Goal: Information Seeking & Learning: Check status

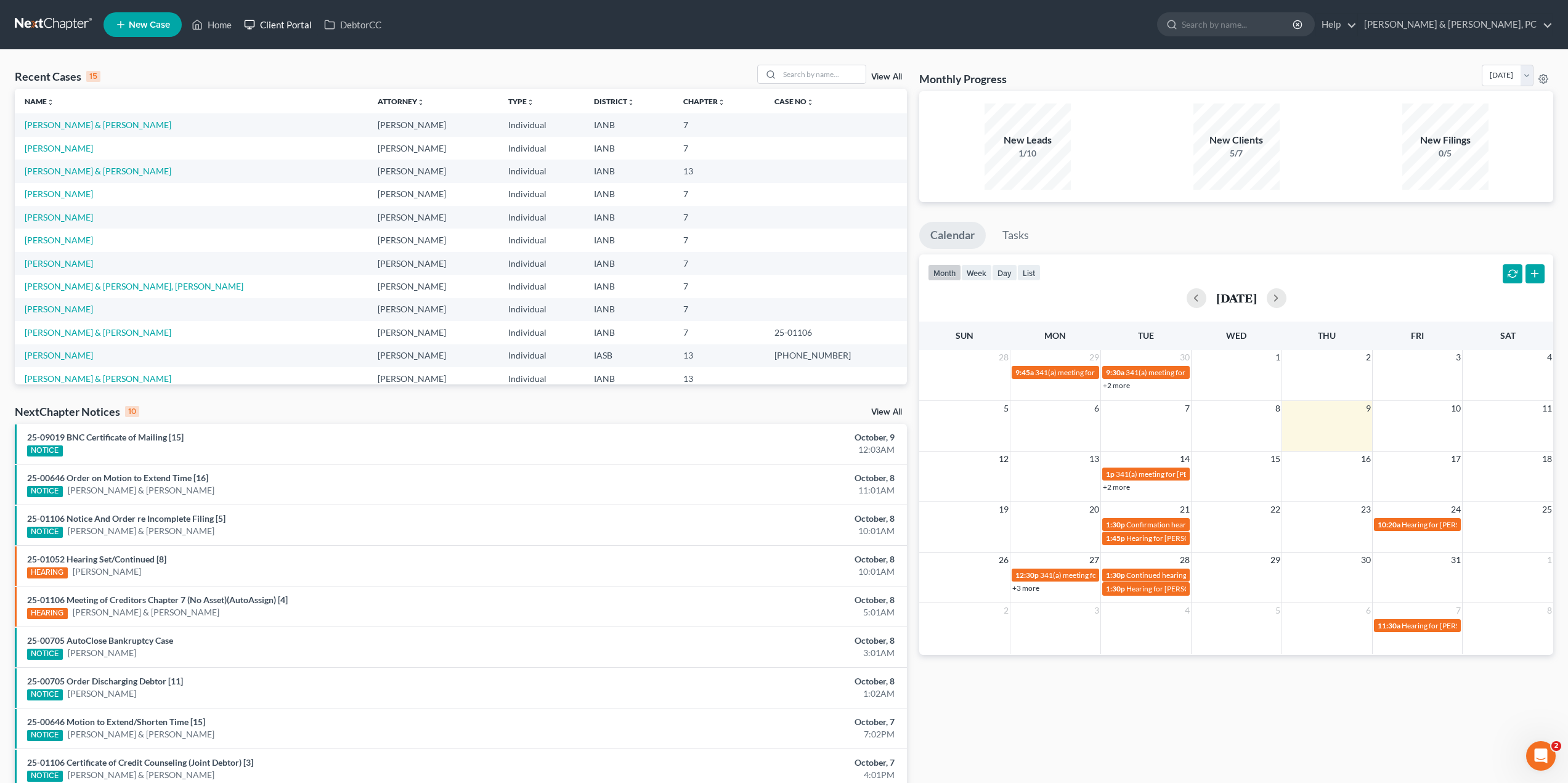
click at [279, 31] on link "Client Portal" at bounding box center [278, 24] width 80 height 22
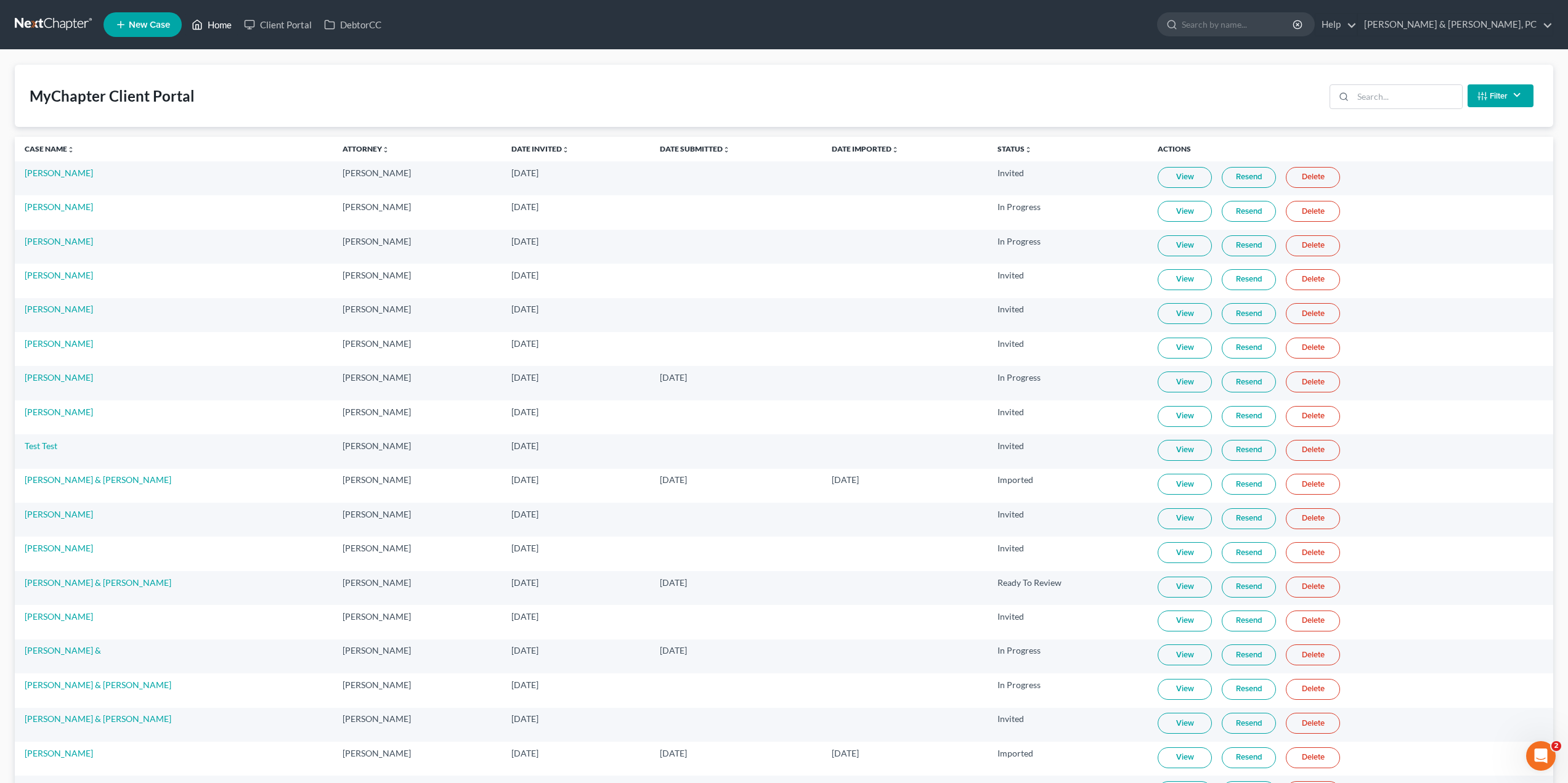
click at [214, 23] on link "Home" at bounding box center [211, 24] width 52 height 22
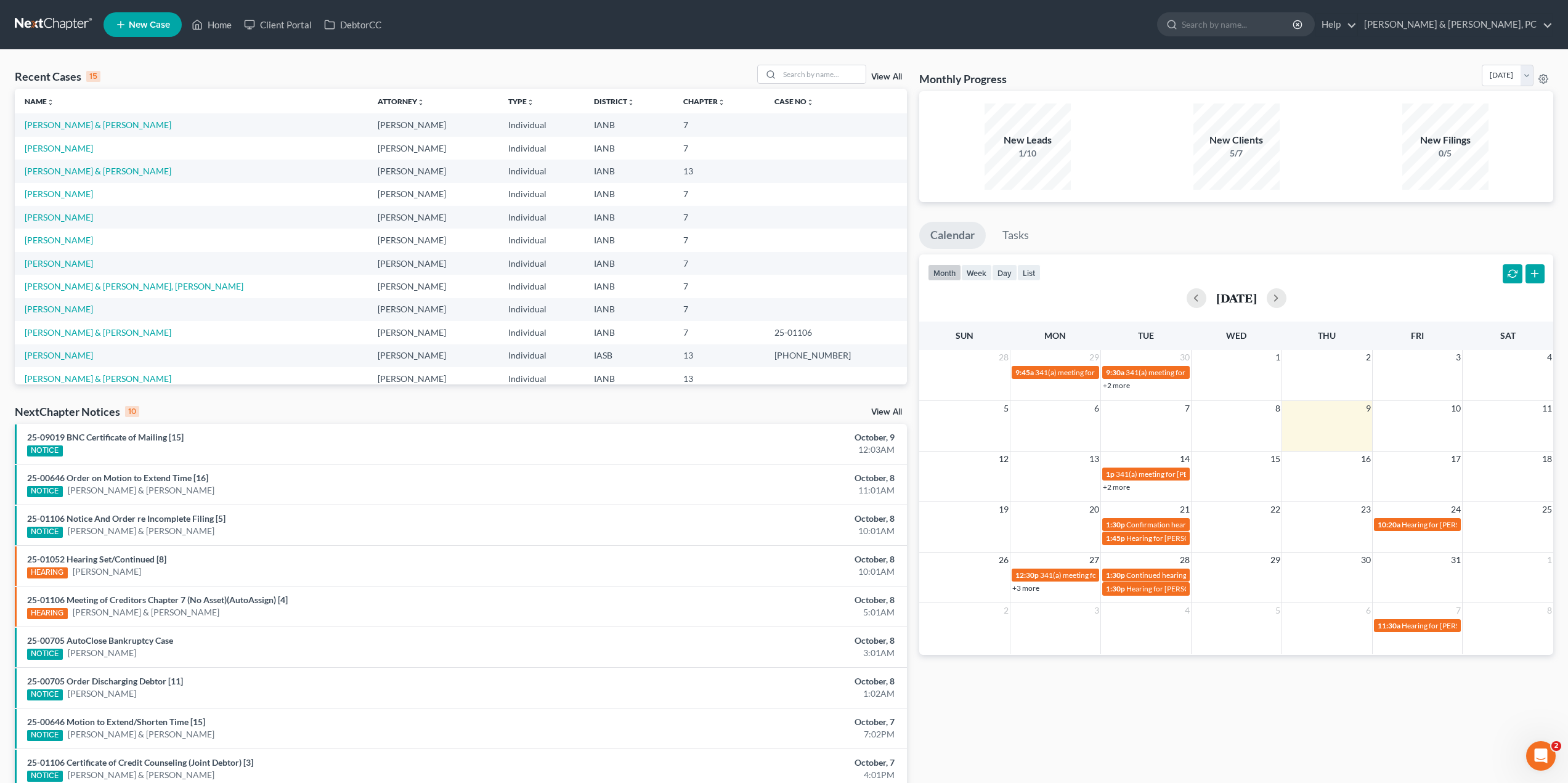
click at [888, 77] on link "View All" at bounding box center [886, 77] width 31 height 8
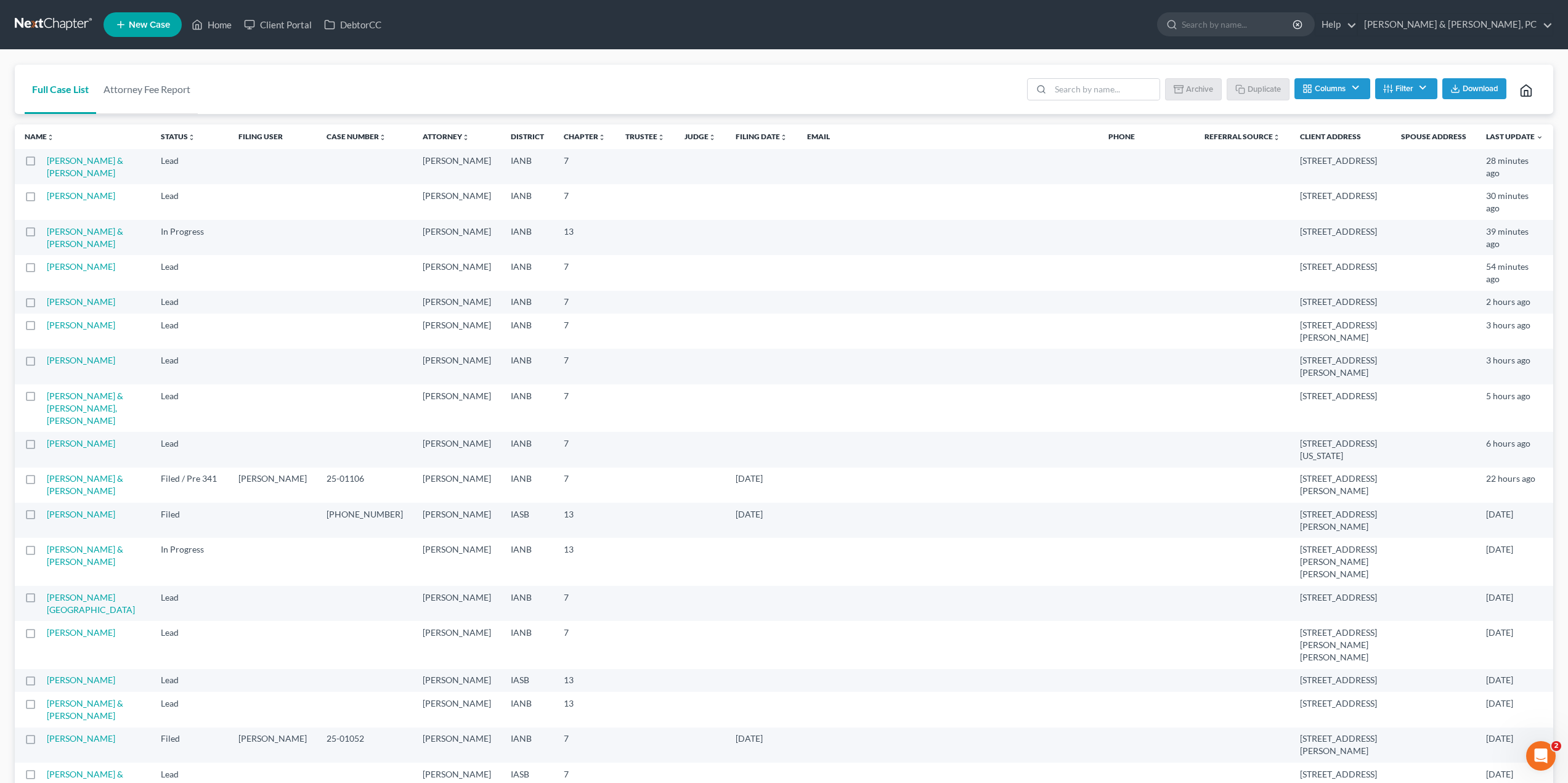
click at [1422, 90] on button "Filter" at bounding box center [1406, 88] width 62 height 21
click at [1351, 135] on select "Filter... Discharged Dismissed Filed Filed / Pre 341 Final Course Needed Inacti…" at bounding box center [1364, 132] width 125 height 22
select select "2"
click at [1302, 122] on select "Filter... Discharged Dismissed Filed Filed / Pre 341 Final Course Needed Inacti…" at bounding box center [1364, 132] width 125 height 22
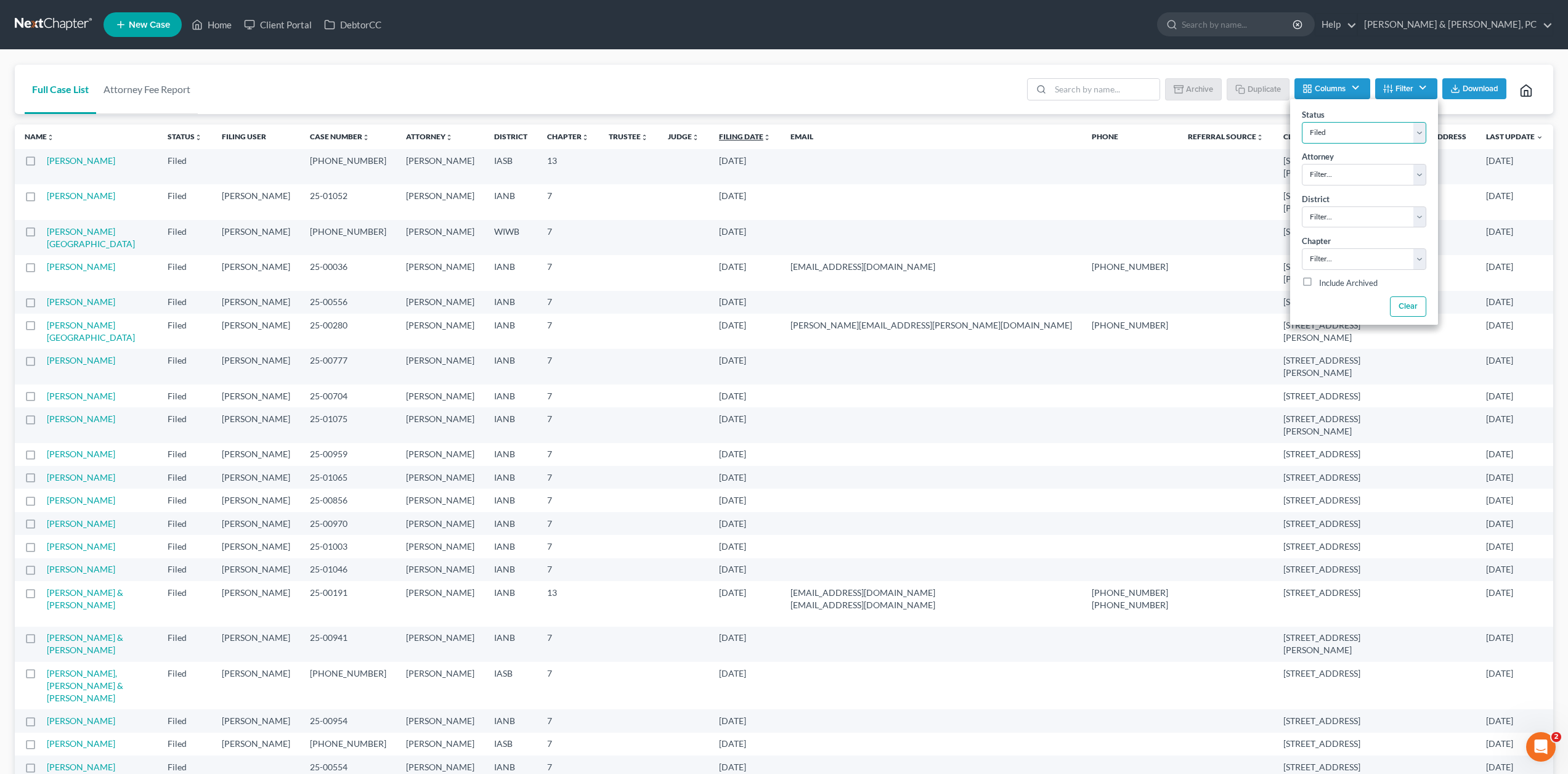
click at [762, 137] on link "Filing Date unfold_more expand_more expand_less" at bounding box center [745, 136] width 52 height 9
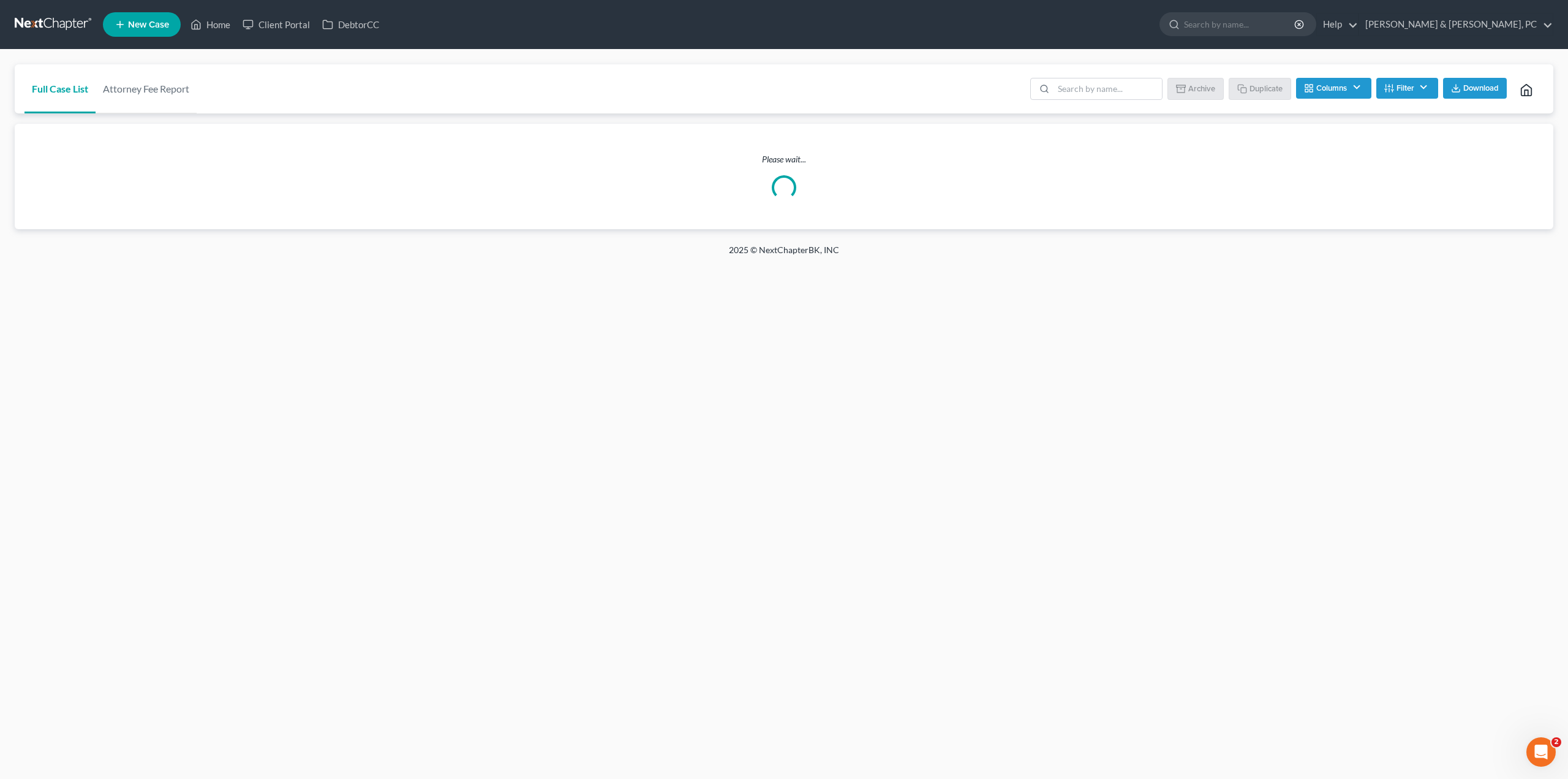
click at [759, 136] on div "Please wait..." at bounding box center [784, 177] width 1539 height 105
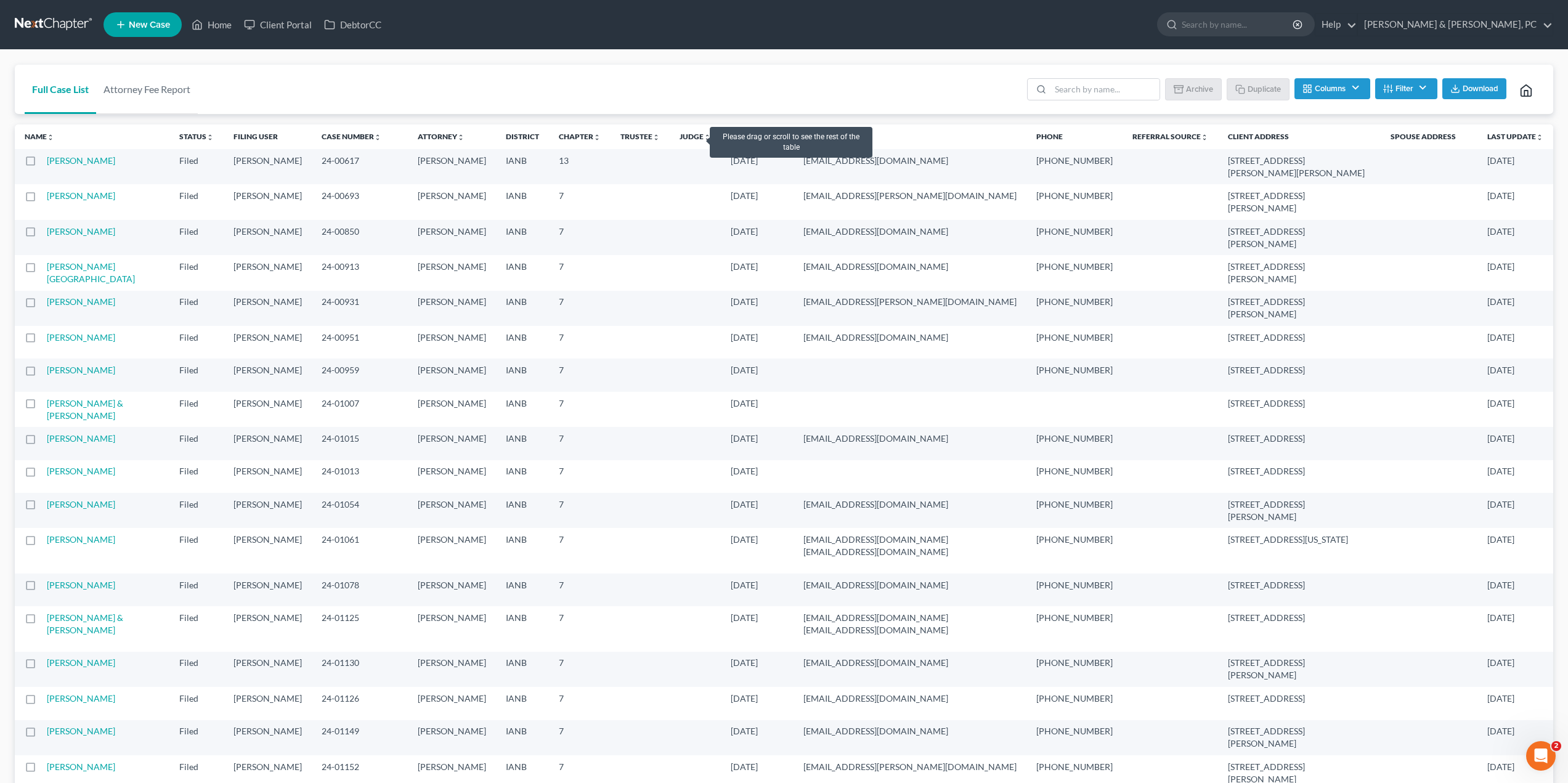
click at [730, 136] on link "Filing Date unfold_more expand_more expand_less" at bounding box center [757, 136] width 53 height 9
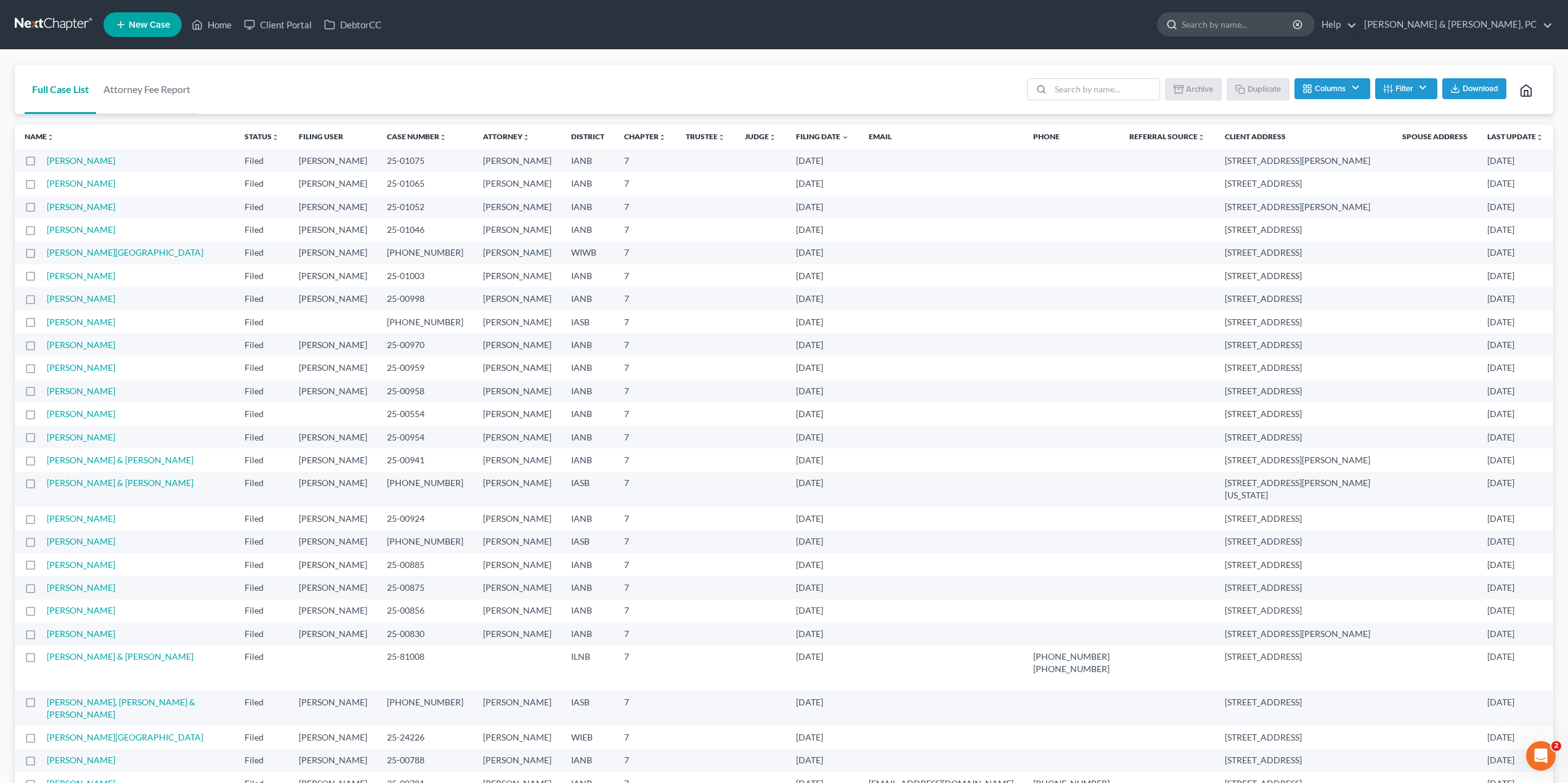
click at [1294, 26] on input "search" at bounding box center [1238, 24] width 113 height 23
type input "[PERSON_NAME]"
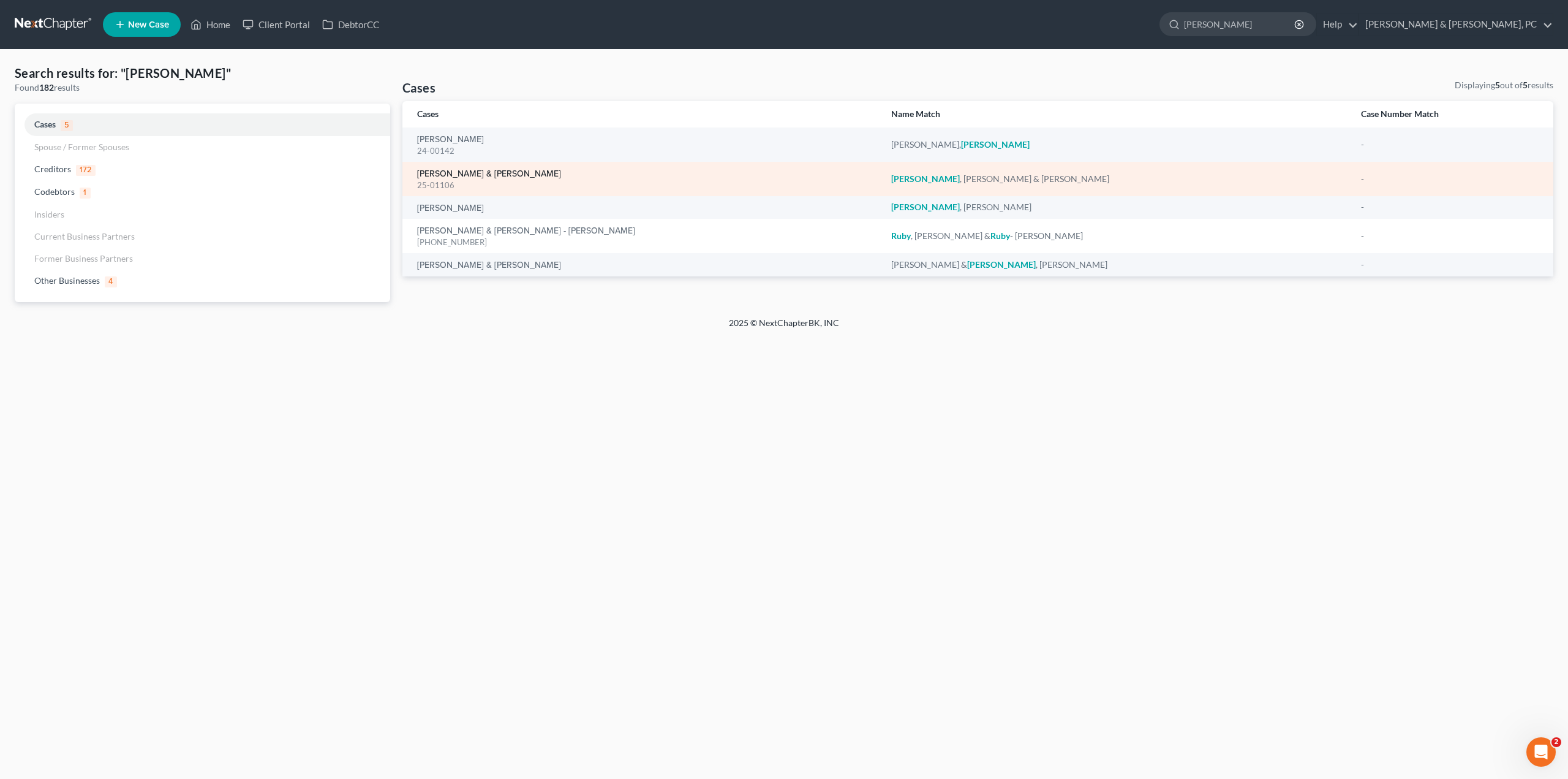
click at [428, 174] on link "[PERSON_NAME] & [PERSON_NAME]" at bounding box center [489, 174] width 144 height 8
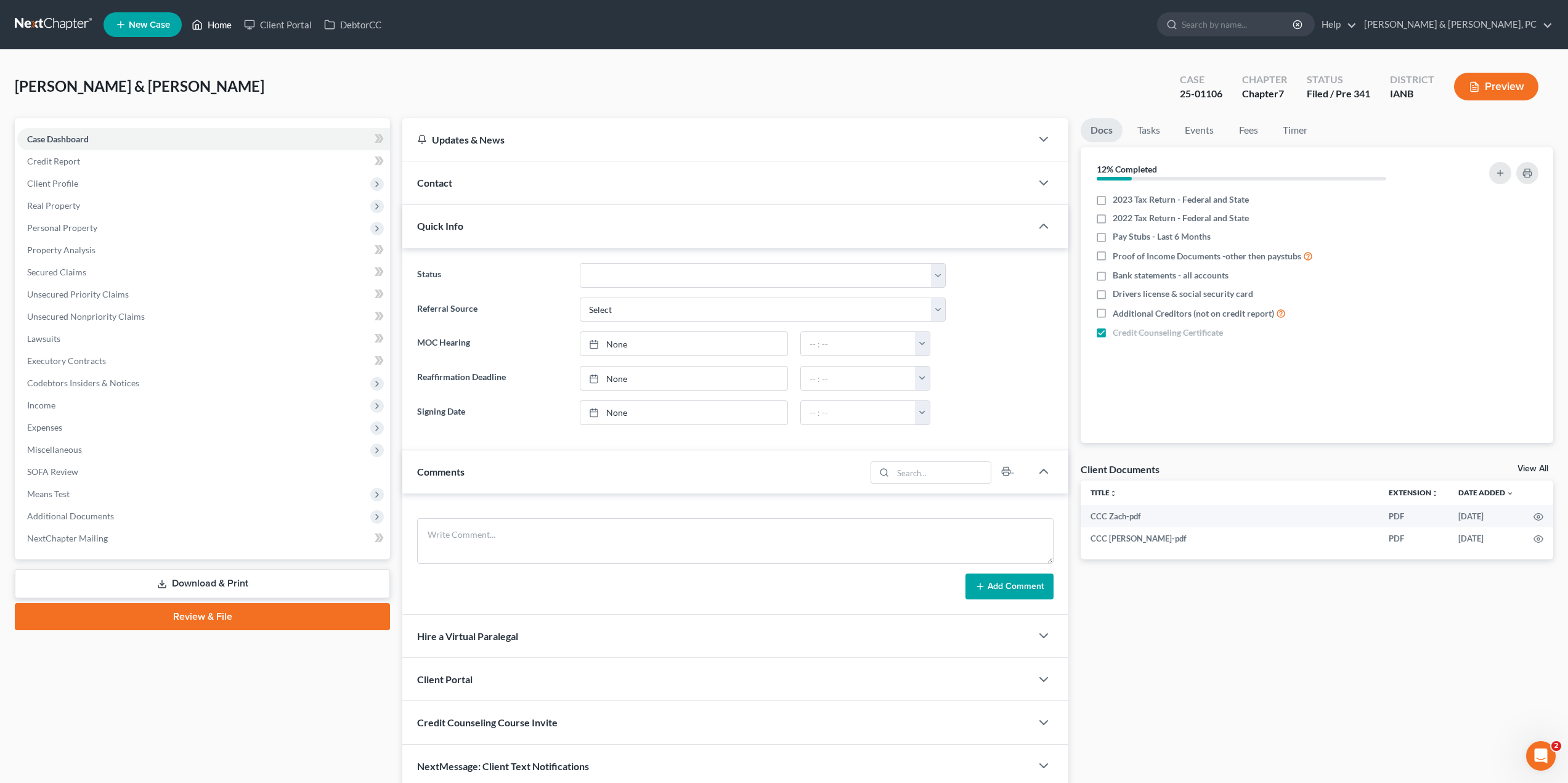
click at [205, 20] on link "Home" at bounding box center [211, 24] width 52 height 22
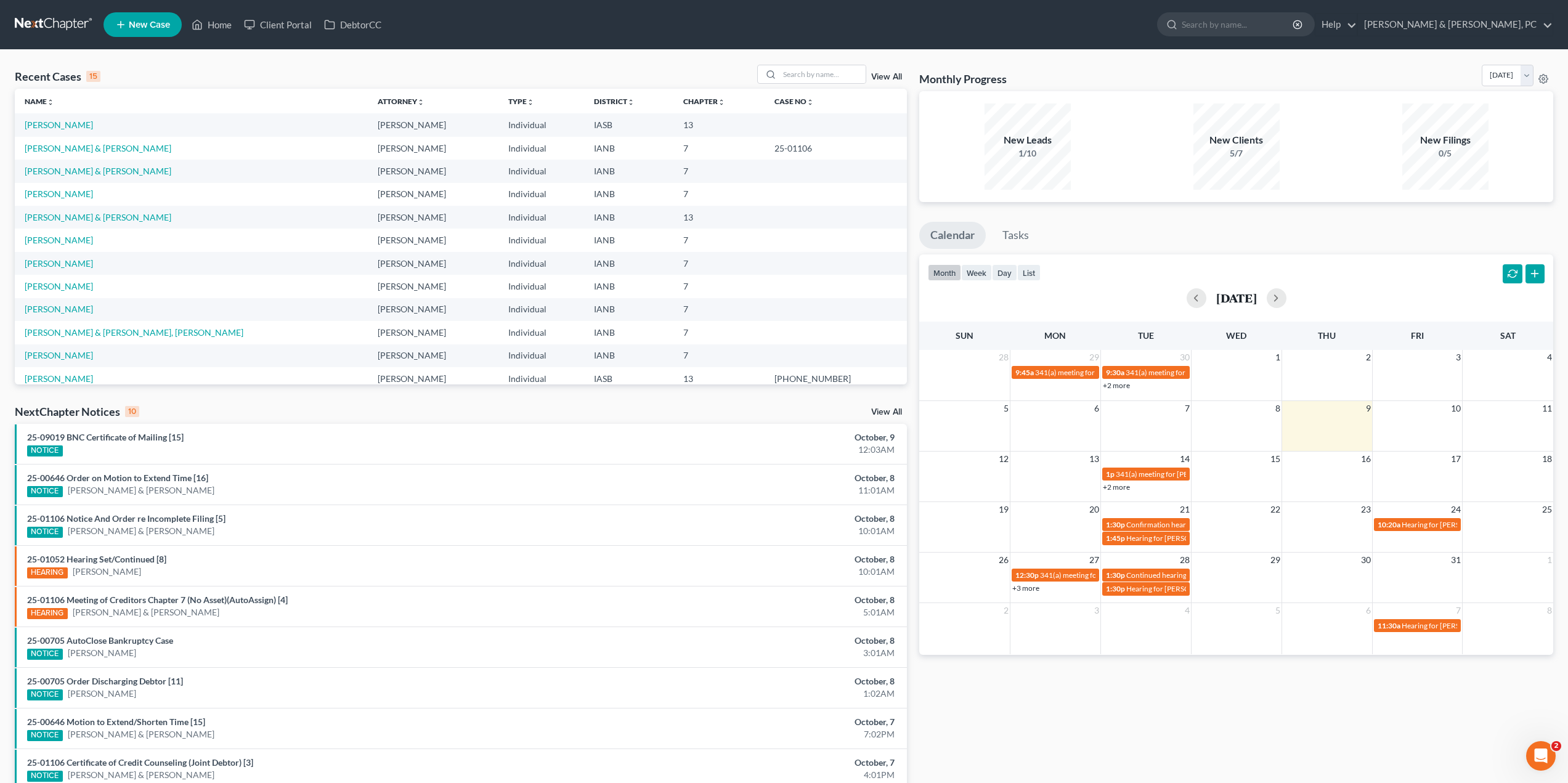
click at [895, 78] on link "View All" at bounding box center [886, 77] width 31 height 8
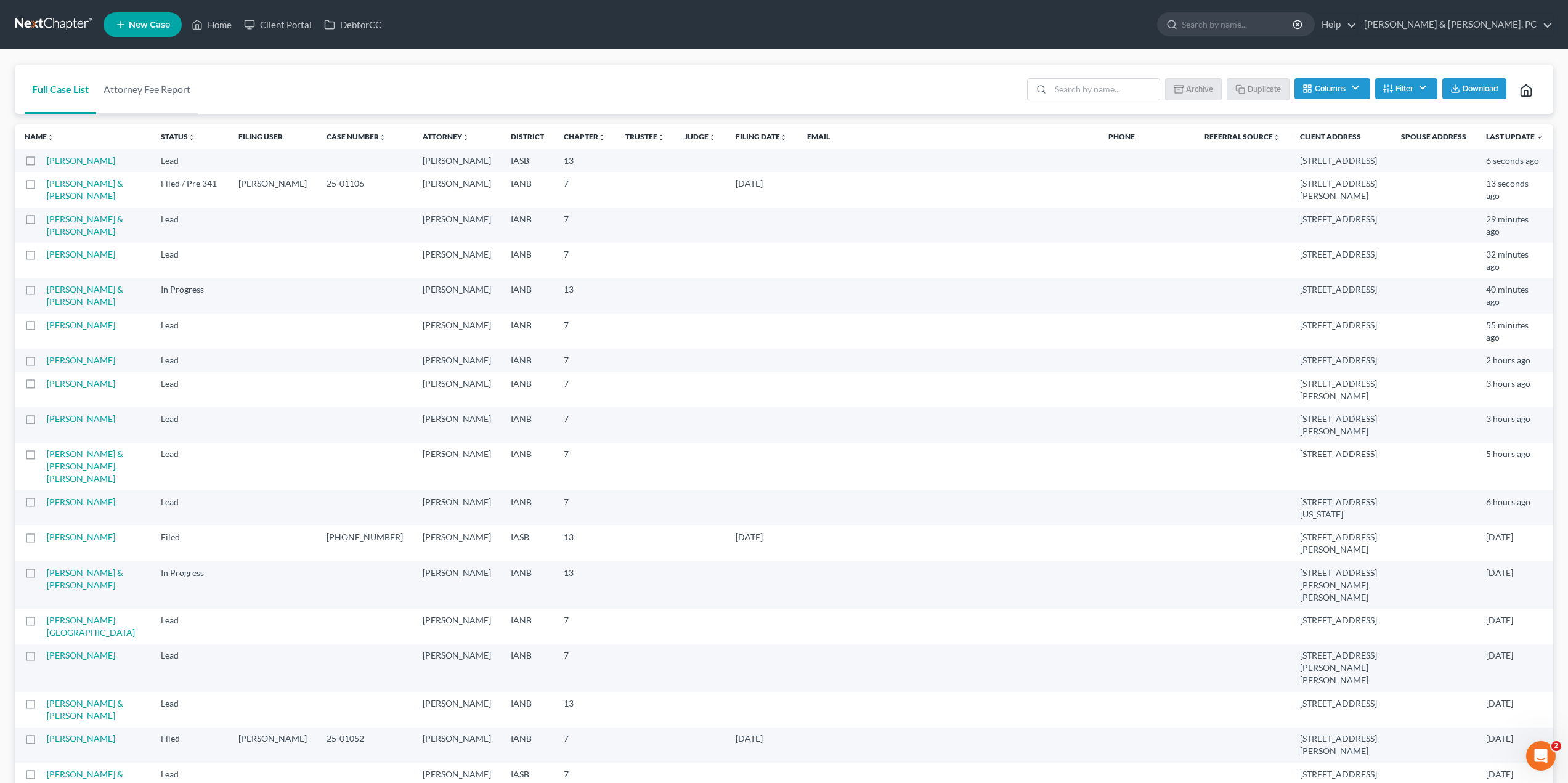
click at [195, 138] on link "Status unfold_more expand_more expand_less" at bounding box center [178, 136] width 35 height 9
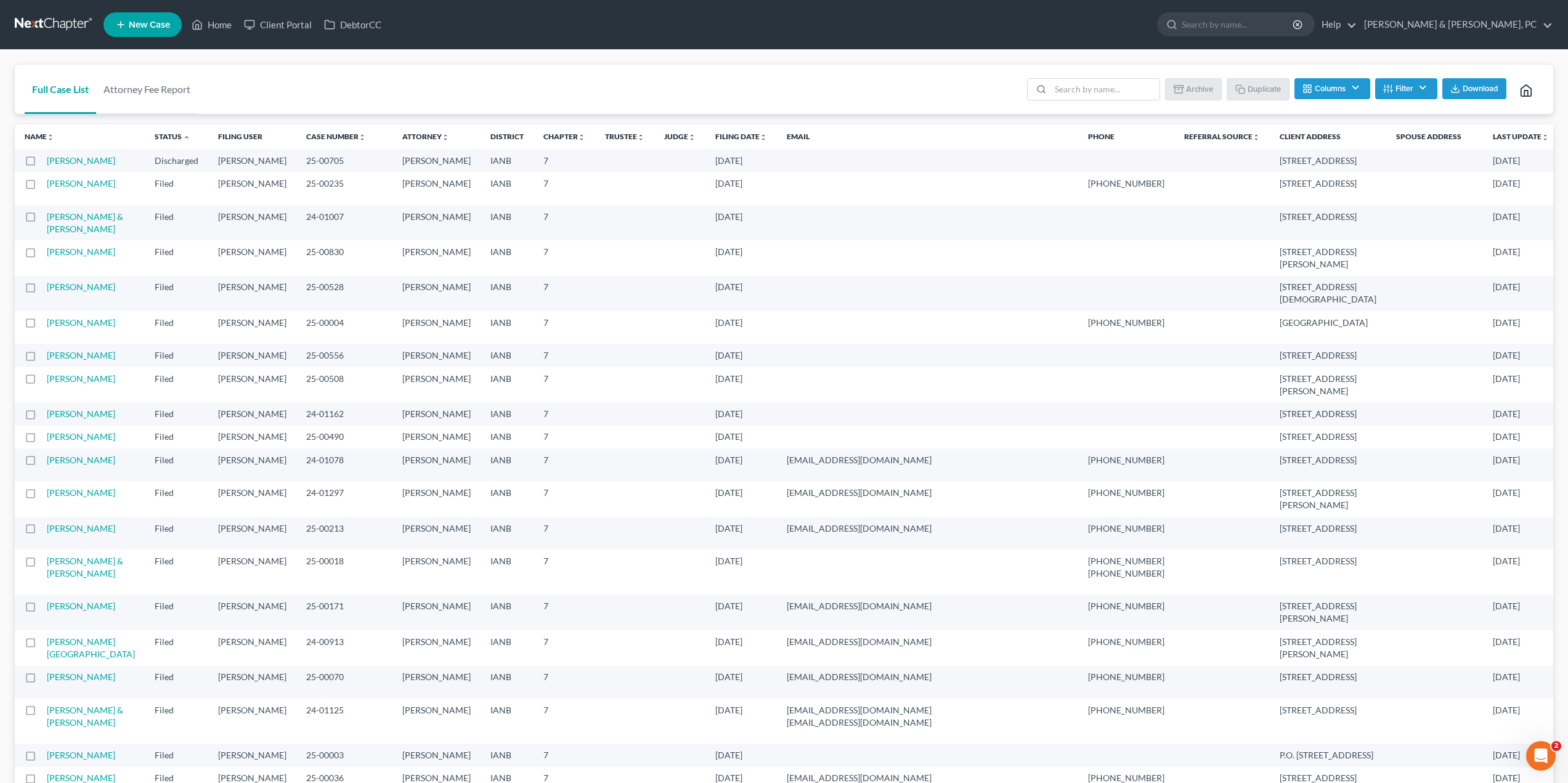
click at [1412, 93] on button "Filter" at bounding box center [1406, 88] width 62 height 21
click at [1393, 130] on select "Filter... Discharged Dismissed Filed Filed / Pre 341 Final Course Needed Inacti…" at bounding box center [1364, 132] width 125 height 22
click at [1302, 122] on select "Filter... Discharged Dismissed Filed Filed / Pre 341 Final Course Needed Inacti…" at bounding box center [1364, 132] width 125 height 22
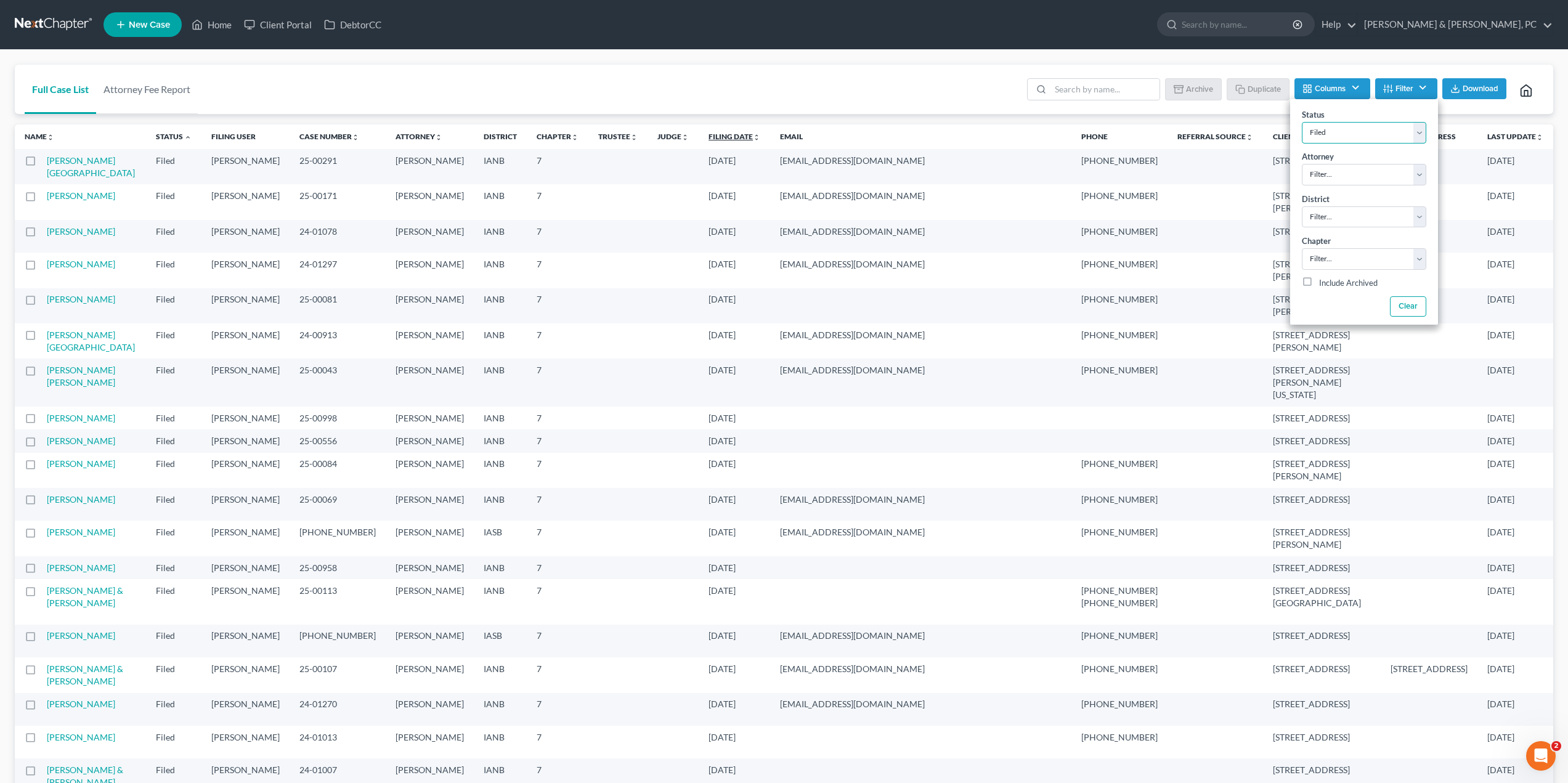
click at [708, 139] on link "Filing Date unfold_more expand_more expand_less" at bounding box center [734, 136] width 52 height 9
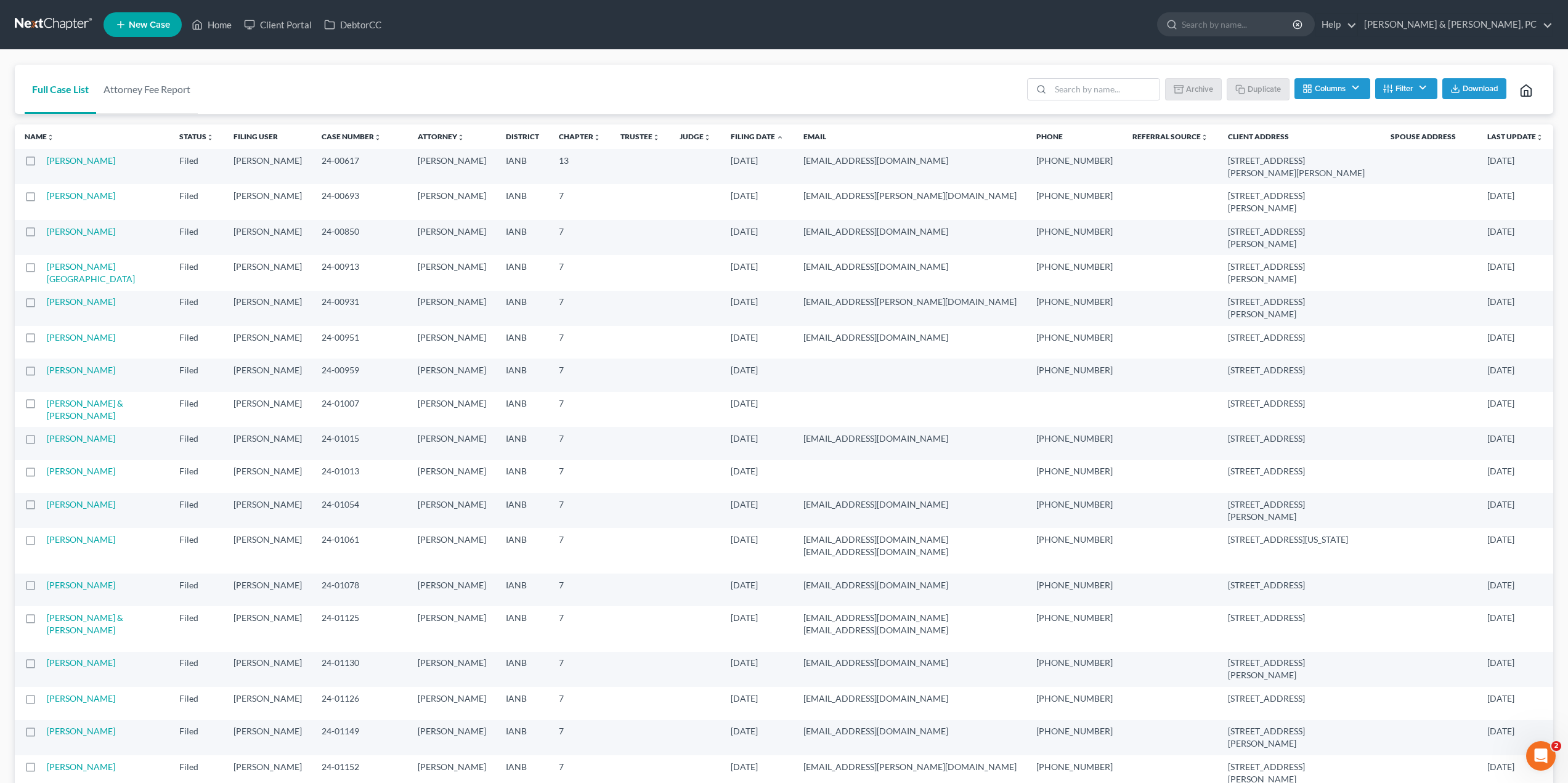
click at [1389, 88] on icon "button" at bounding box center [1388, 88] width 10 height 10
click at [1340, 134] on select "Filter... Discharged Dismissed Filed Filed / Pre 341 Final Course Needed Inacti…" at bounding box center [1364, 132] width 125 height 22
click at [1336, 111] on div "Status Filter... Discharged Dismissed Filed Filed / Pre 341 Final Course Needed…" at bounding box center [1364, 125] width 148 height 42
click at [1413, 95] on button "Filter" at bounding box center [1406, 88] width 62 height 21
click at [1419, 90] on button "Filter" at bounding box center [1406, 88] width 62 height 21
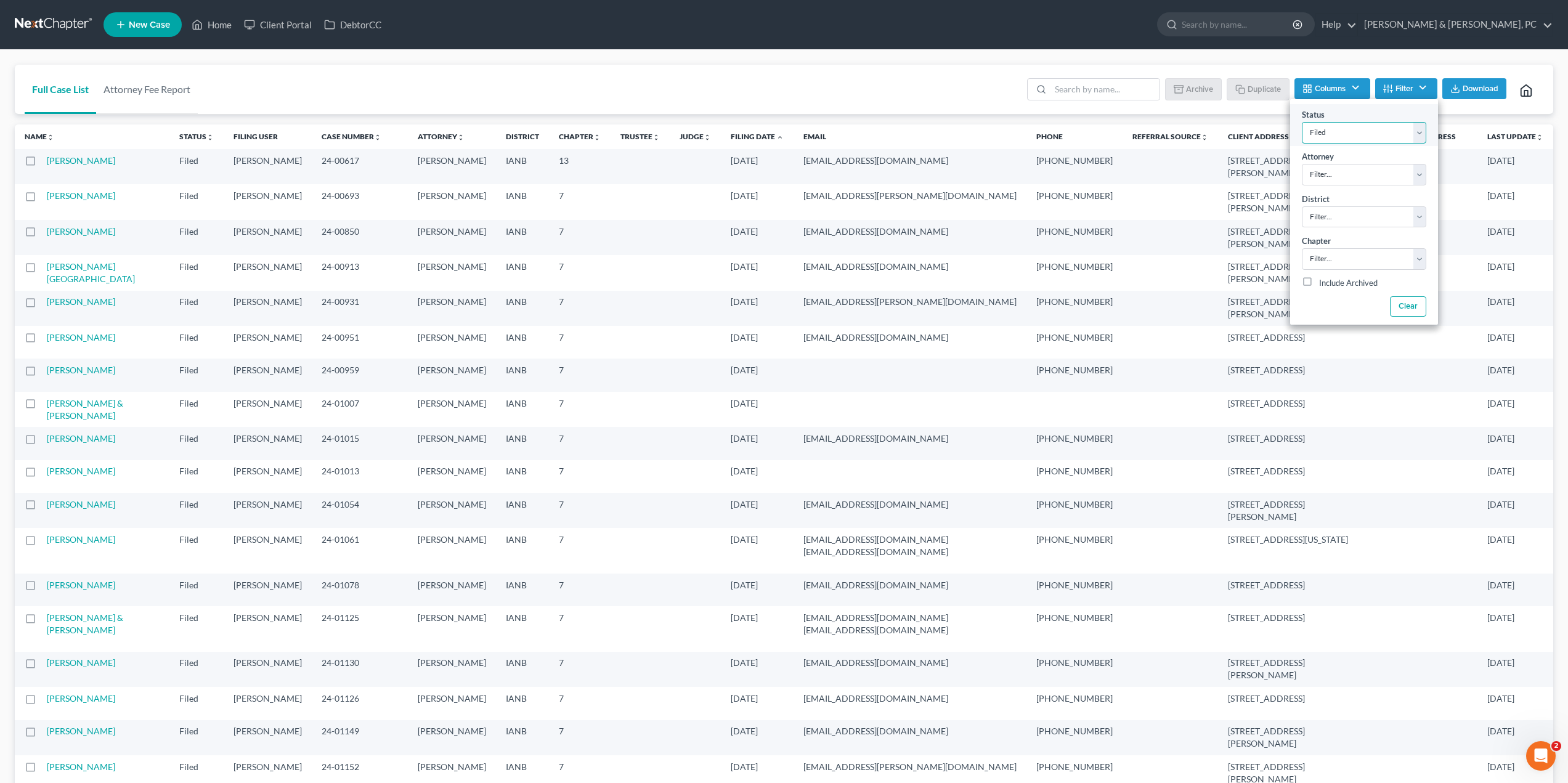
click at [1361, 134] on select "Filter... Discharged Dismissed Filed Filed / Pre 341 Final Course Needed Inacti…" at bounding box center [1364, 132] width 125 height 22
click at [1302, 122] on select "Filter... Discharged Dismissed Filed Filed / Pre 341 Final Course Needed Inacti…" at bounding box center [1364, 132] width 125 height 22
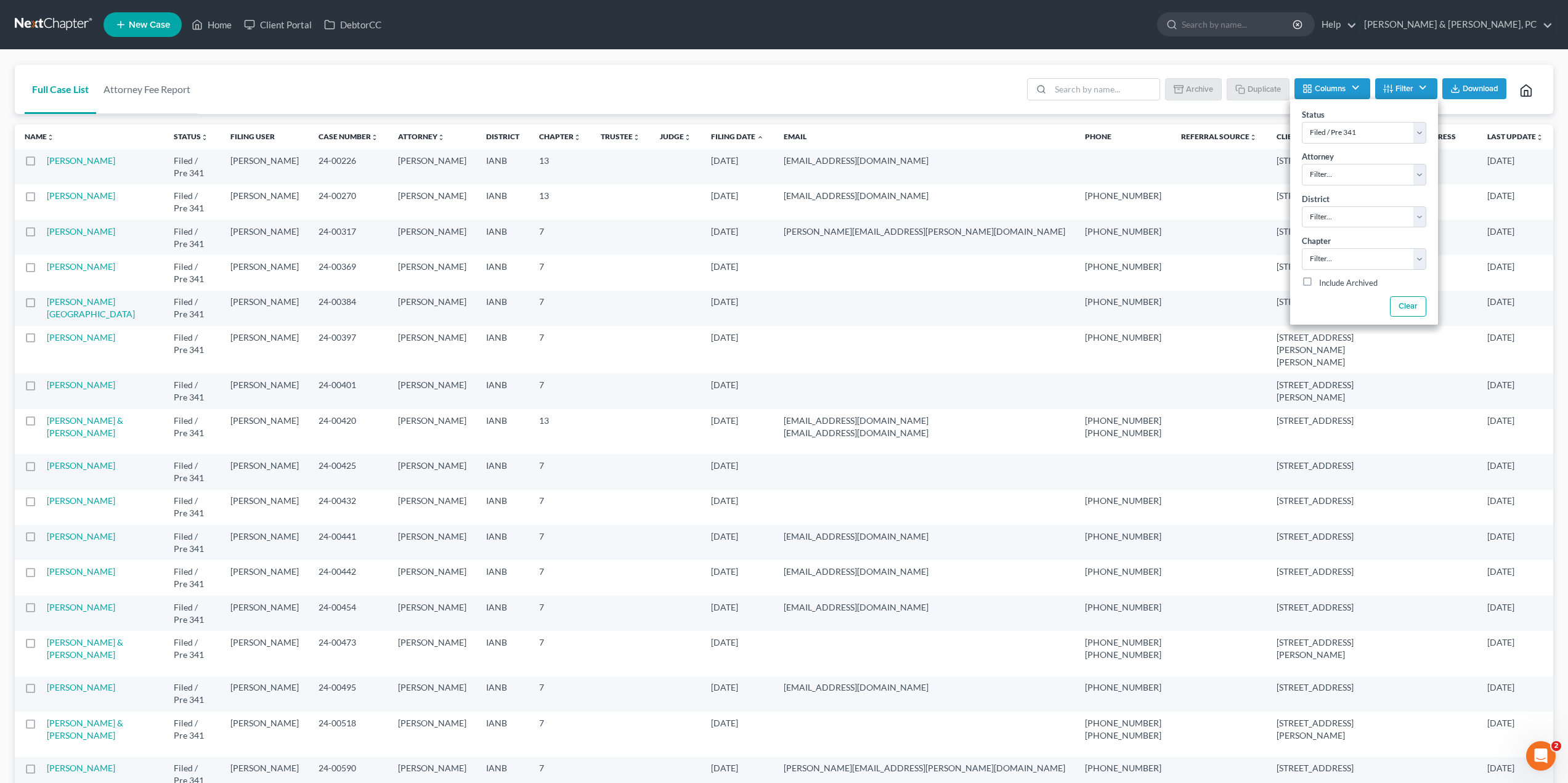
click at [826, 86] on div "Full Case List Attorney Fee Report Batch Download Archive Un-archive Duplicate …" at bounding box center [783, 90] width 1538 height 50
click at [1351, 100] on li "Columns Attorney Case Number Area Of Law Chapter Client Address District Email …" at bounding box center [1332, 90] width 75 height 24
click at [1358, 96] on button "Columns" at bounding box center [1332, 88] width 75 height 21
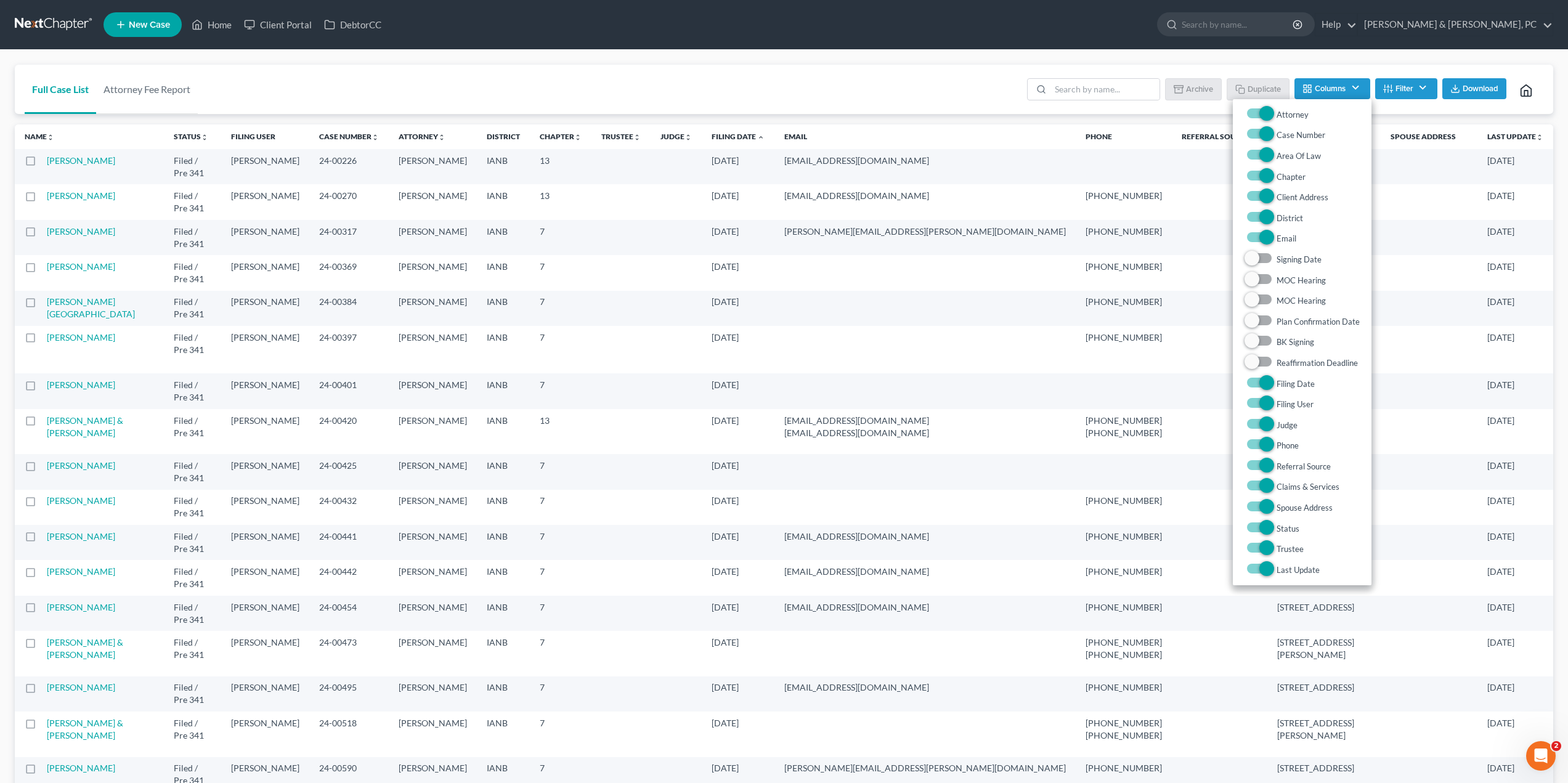
click at [897, 100] on div "Full Case List Attorney Fee Report Batch Download Archive Un-archive Duplicate …" at bounding box center [783, 90] width 1538 height 50
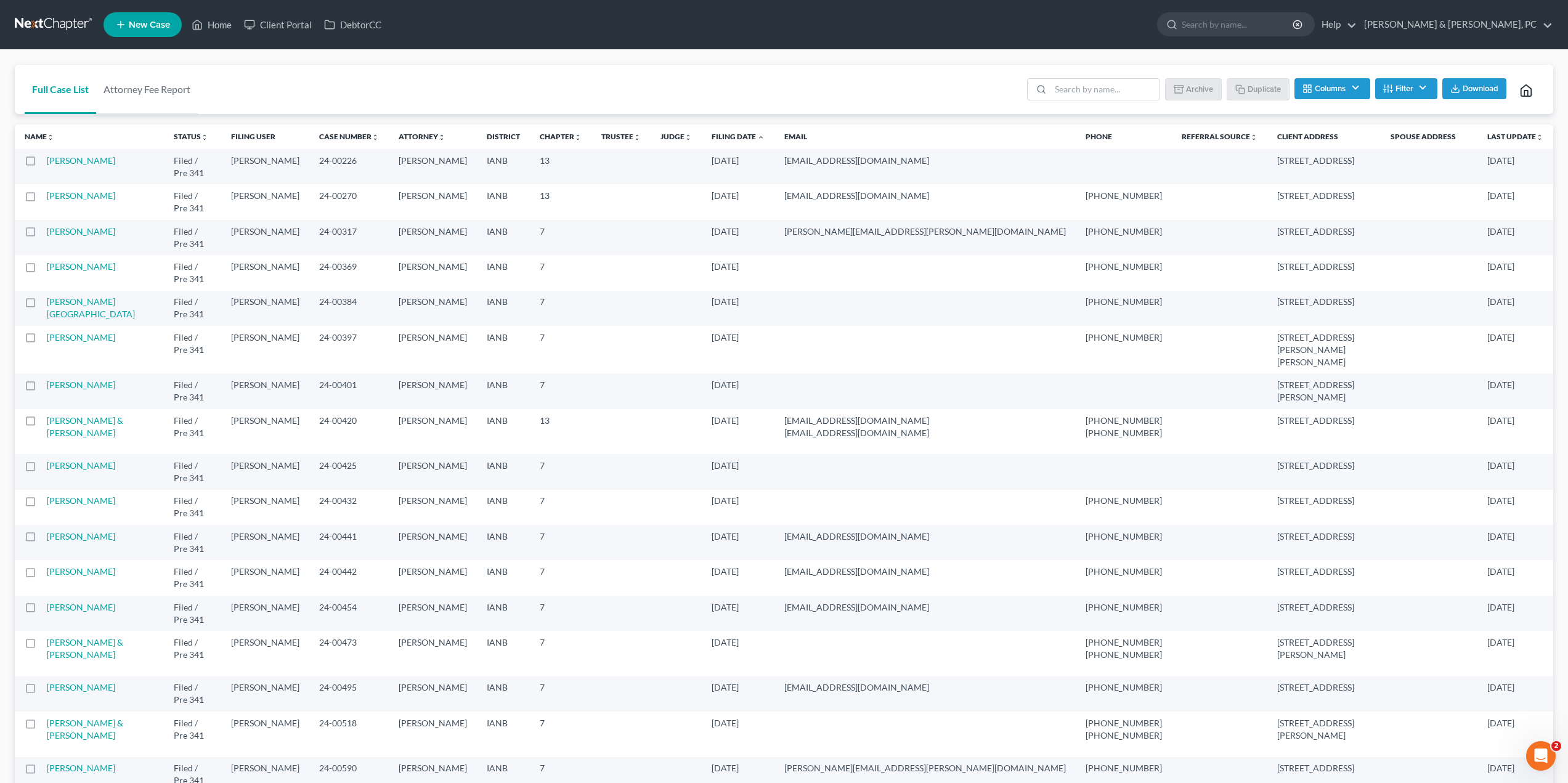
click at [1404, 91] on button "Filter" at bounding box center [1406, 88] width 62 height 21
click at [1375, 138] on select "Filter... Discharged Dismissed Filed Filed / Pre 341 Final Course Needed Inacti…" at bounding box center [1364, 132] width 125 height 22
select select "2"
click at [1302, 122] on select "Filter... Discharged Dismissed Filed Filed / Pre 341 Final Course Needed Inacti…" at bounding box center [1364, 132] width 125 height 22
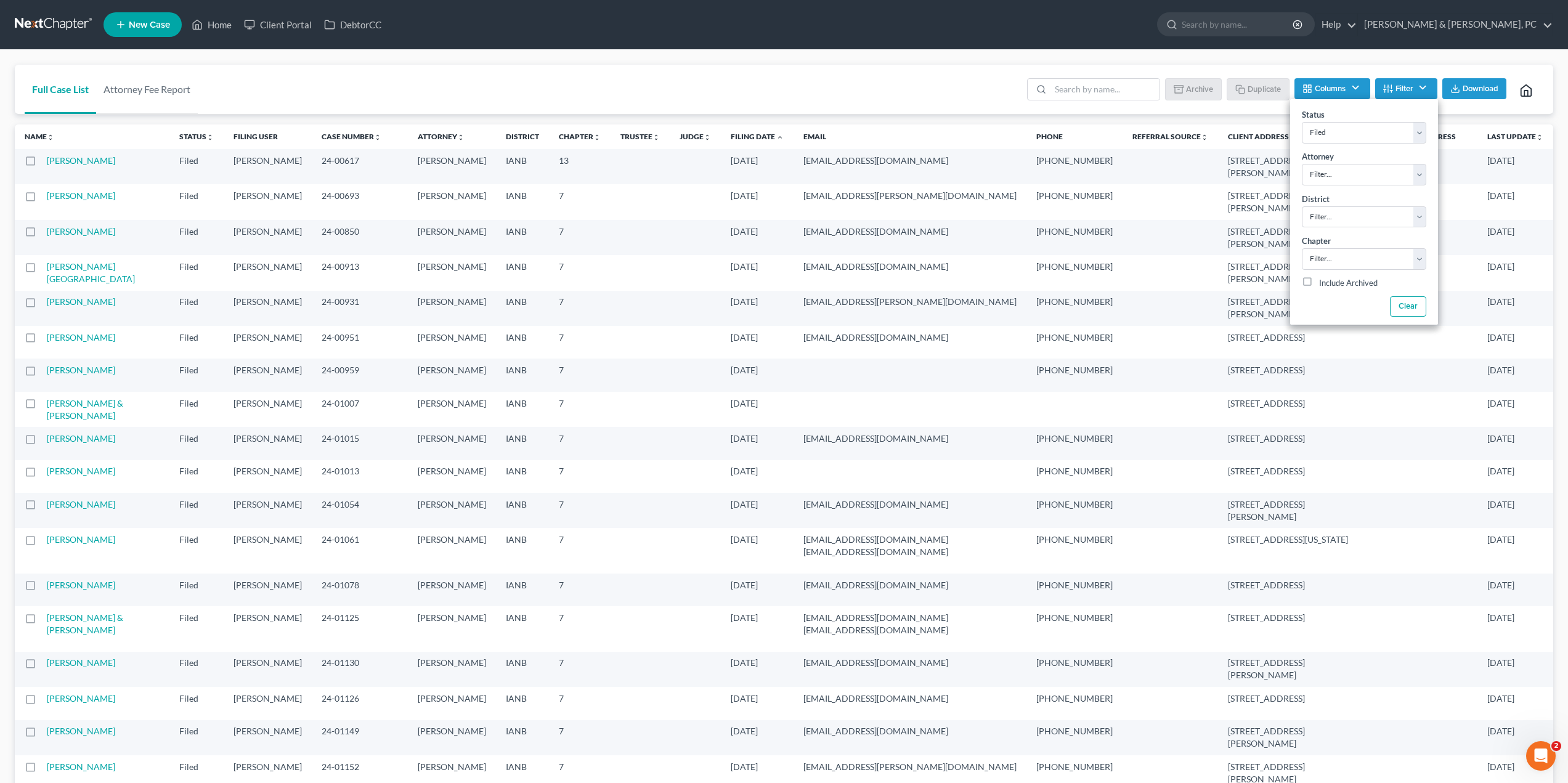
click at [772, 68] on div "Full Case List Attorney Fee Report Batch Download Archive Un-archive Duplicate …" at bounding box center [783, 90] width 1538 height 50
click at [730, 136] on link "Filing Date unfold_more expand_more expand_less" at bounding box center [757, 136] width 53 height 9
